Goal: Task Accomplishment & Management: Manage account settings

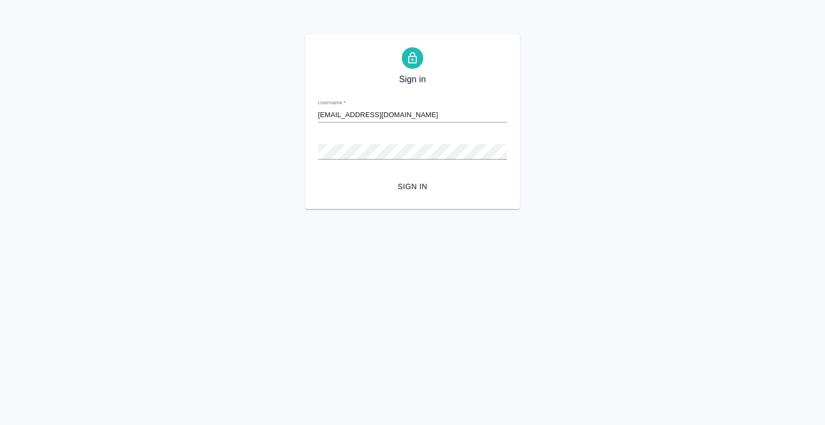
type input "[EMAIL_ADDRESS][DOMAIN_NAME]"
click at [415, 187] on span "Sign in" at bounding box center [412, 186] width 172 height 13
click at [397, 108] on input "[EMAIL_ADDRESS][DOMAIN_NAME]" at bounding box center [412, 114] width 189 height 15
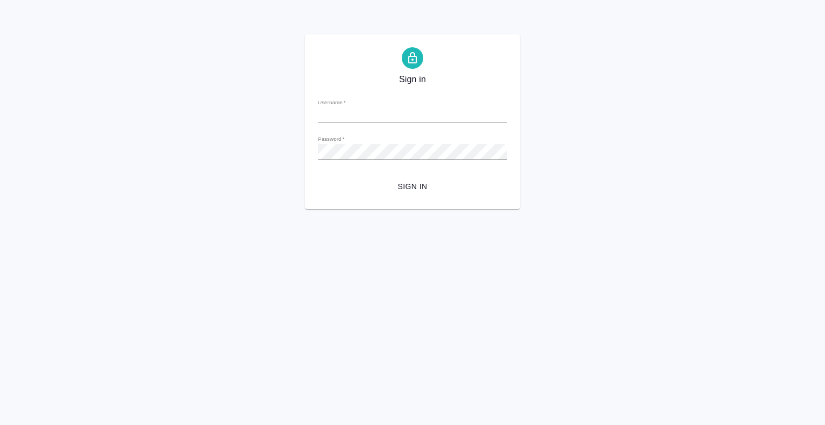
type input "[EMAIL_ADDRESS][DOMAIN_NAME]"
click at [333, 141] on label "Password   *" at bounding box center [331, 138] width 26 height 5
click at [336, 143] on div "Password   *" at bounding box center [412, 147] width 189 height 24
click at [337, 144] on div "Password   *" at bounding box center [412, 147] width 189 height 24
click at [337, 201] on div "Sign in Username   * [EMAIL_ADDRESS][DOMAIN_NAME] Password   * urlPath   * /Wor…" at bounding box center [412, 121] width 215 height 175
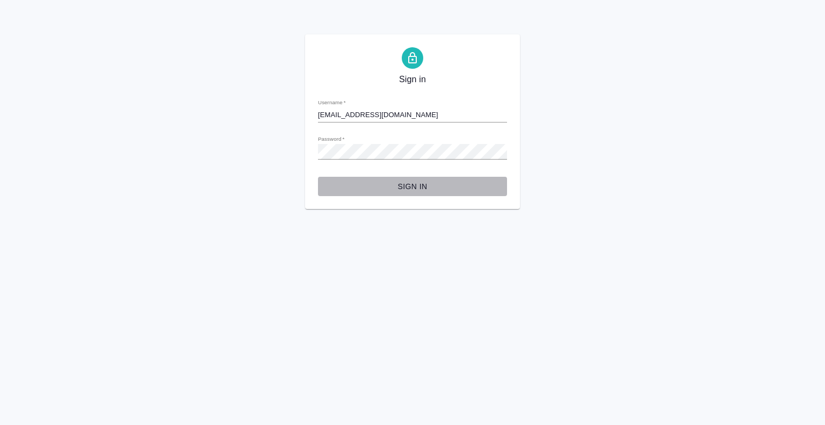
click at [405, 186] on span "Sign in" at bounding box center [412, 186] width 172 height 13
click at [289, 193] on div "Sign in Username   * [EMAIL_ADDRESS][DOMAIN_NAME] Password   * urlPath   * /Wor…" at bounding box center [412, 121] width 825 height 175
click at [391, 187] on span "Sign in" at bounding box center [412, 186] width 172 height 13
